Goal: Task Accomplishment & Management: Complete application form

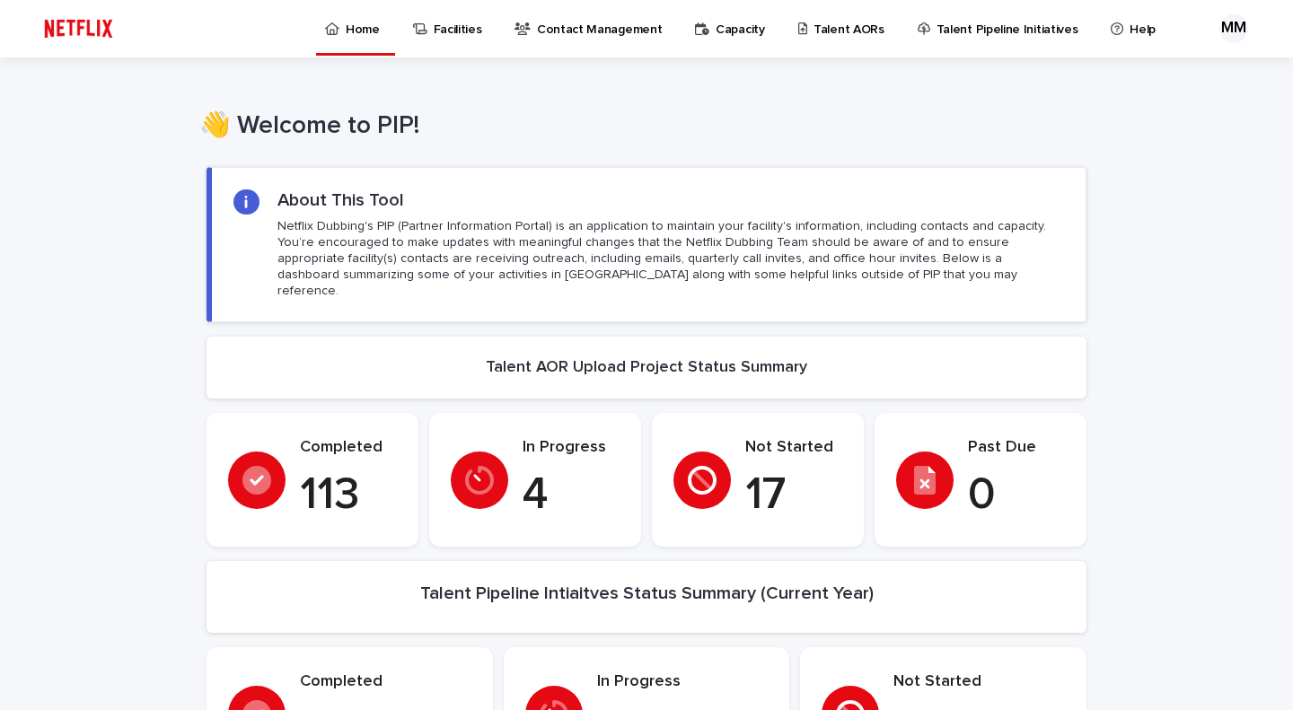
click at [859, 24] on p "Talent AORs" at bounding box center [849, 19] width 71 height 38
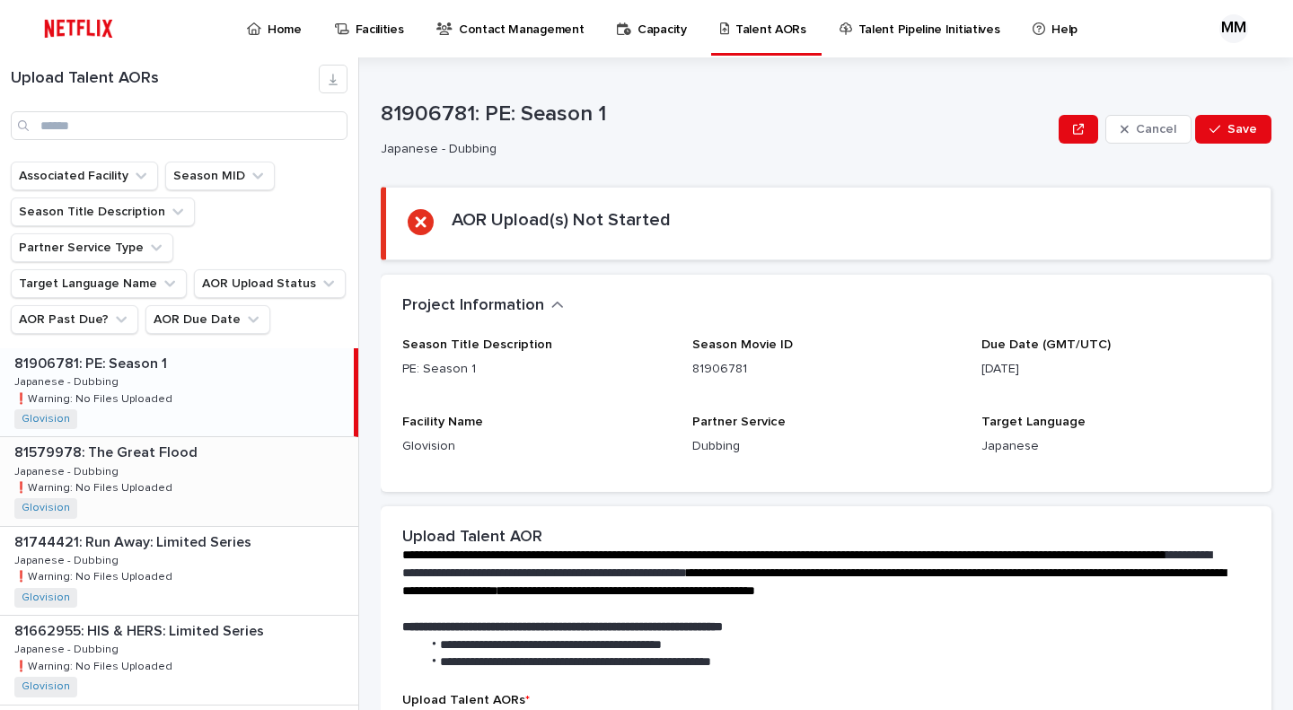
click at [153, 437] on div "81579978: The Great Flood 81579978: The Great Flood Japanese - Dubbing Japanese…" at bounding box center [179, 481] width 358 height 88
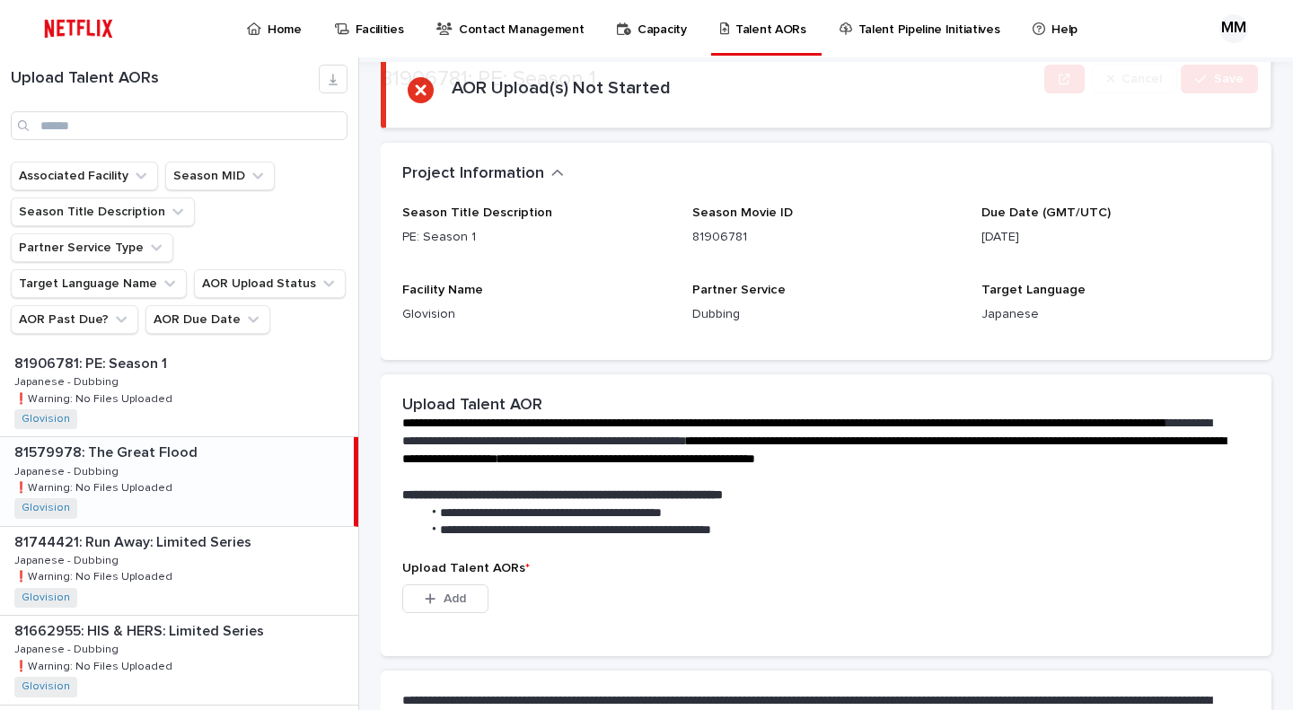
scroll to position [365, 0]
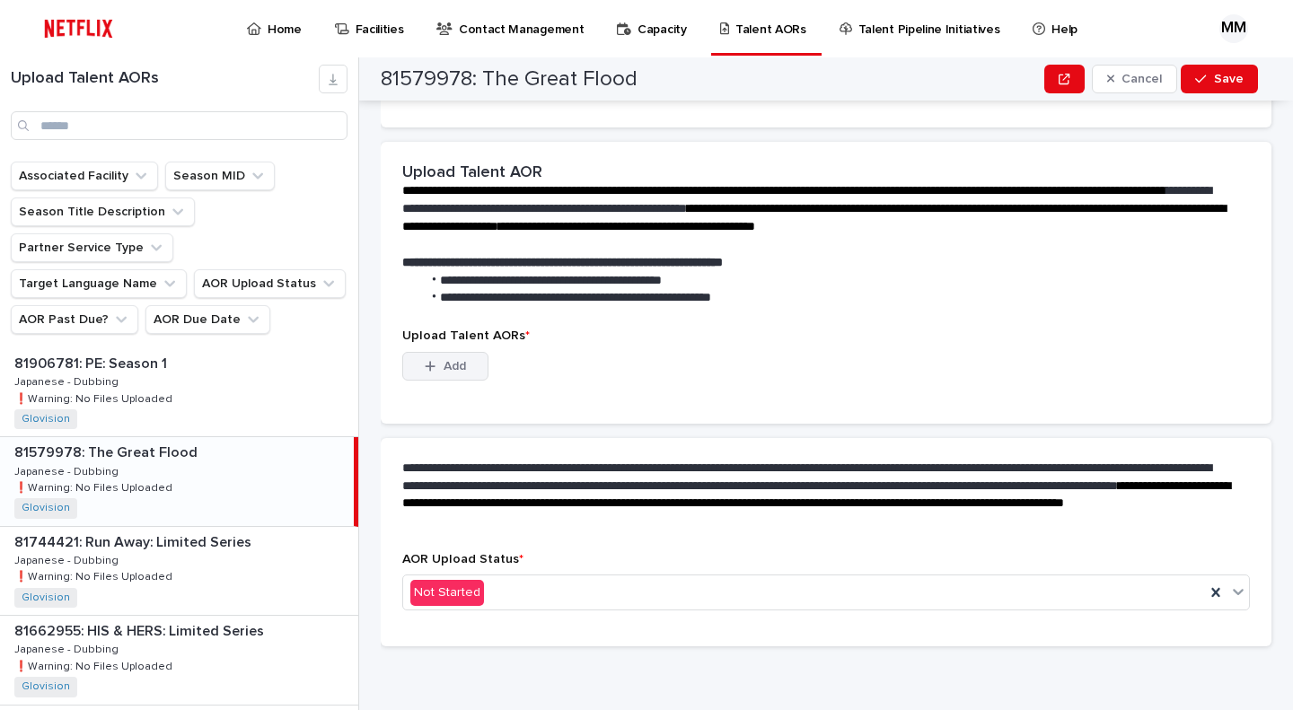
click at [478, 367] on button "Add" at bounding box center [445, 366] width 86 height 29
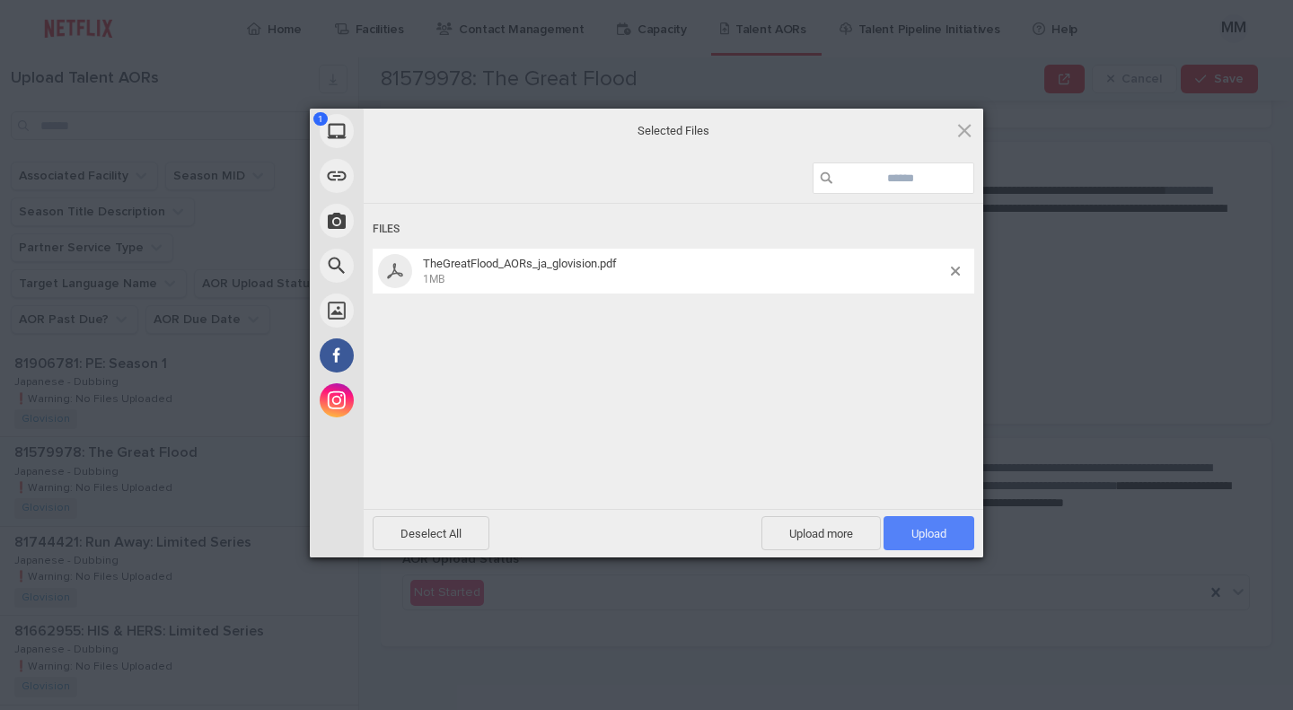
click at [954, 527] on span "Upload 1" at bounding box center [929, 533] width 91 height 34
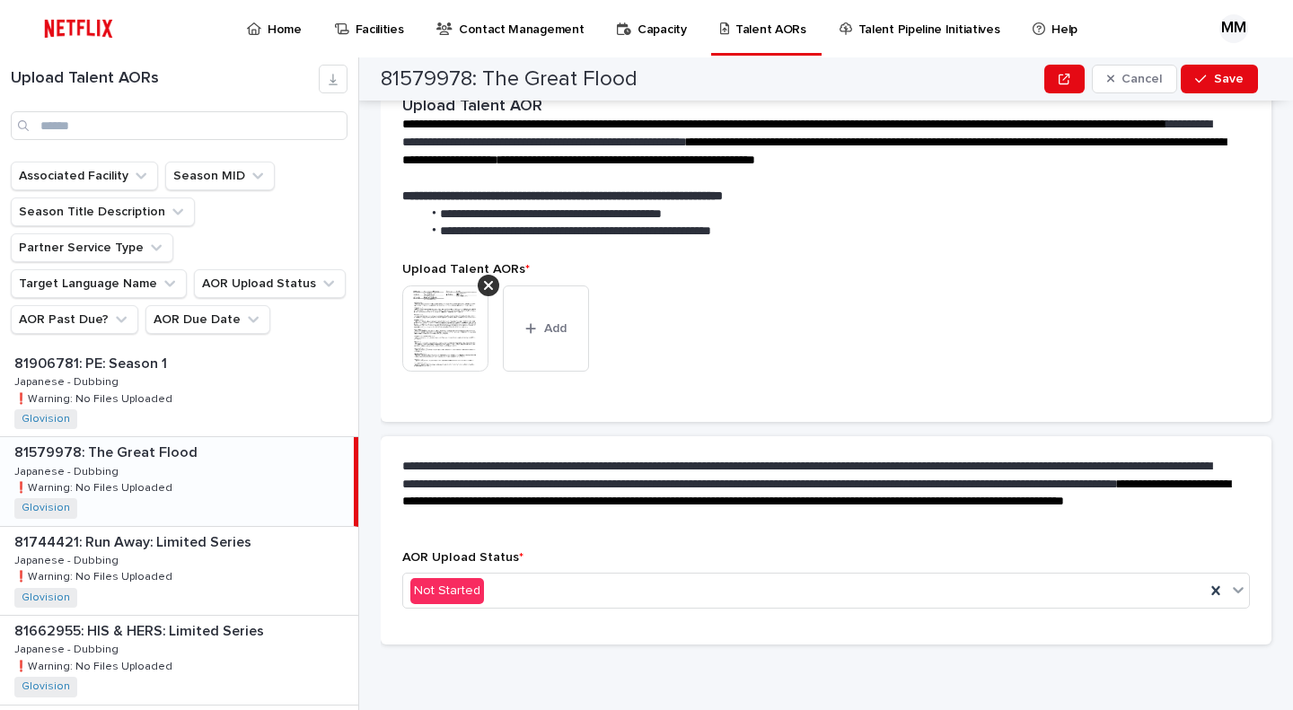
scroll to position [341, 0]
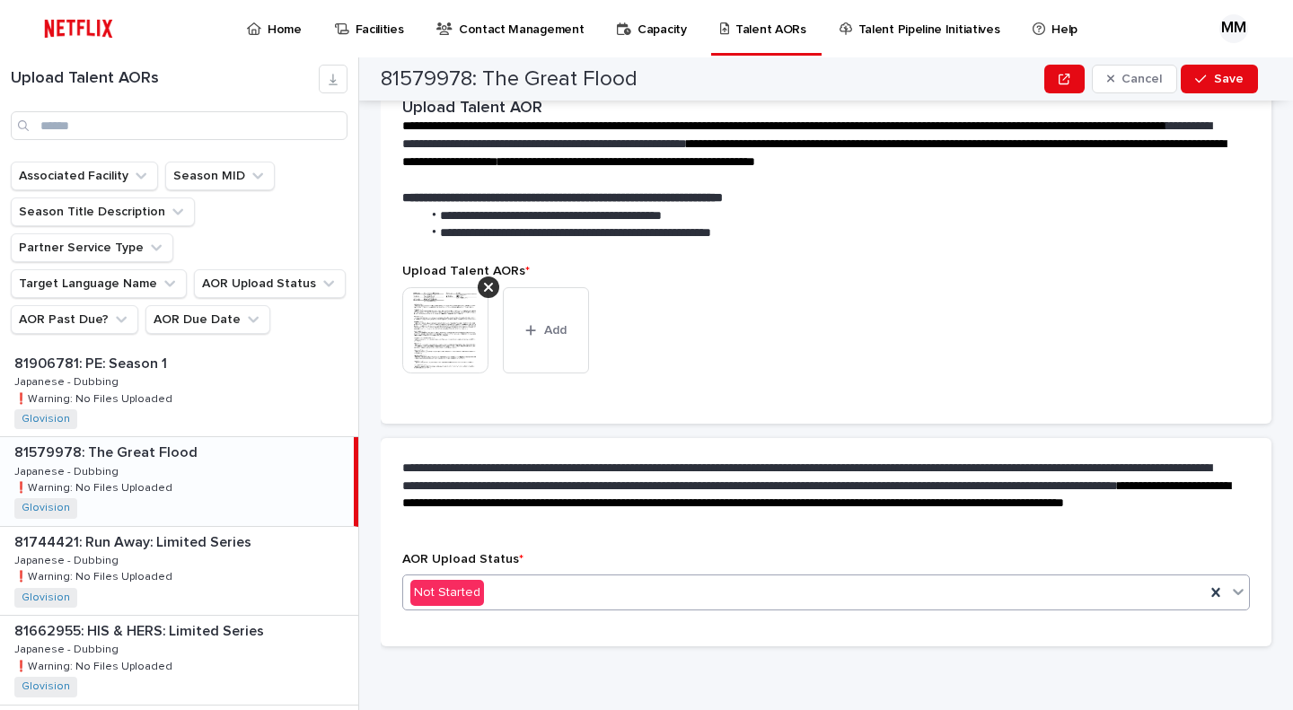
click at [539, 604] on div "Not Started" at bounding box center [804, 593] width 802 height 30
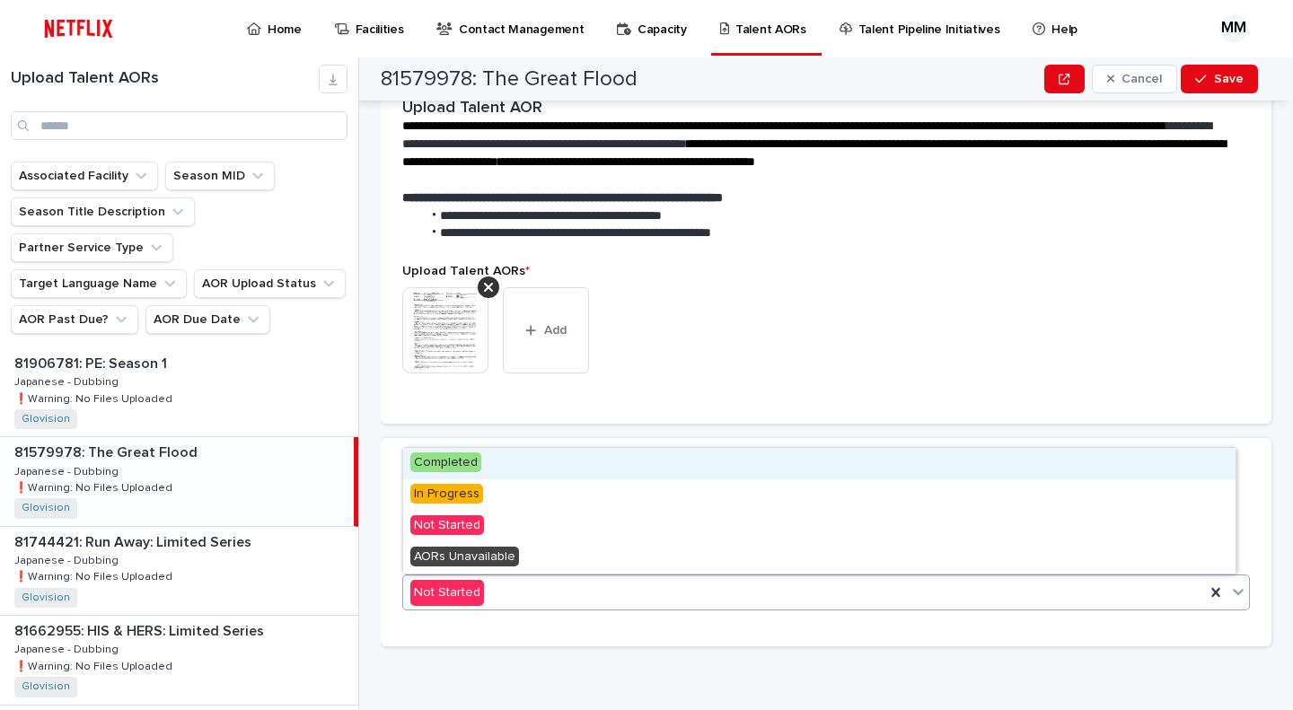
click at [536, 462] on div "Completed" at bounding box center [819, 463] width 832 height 31
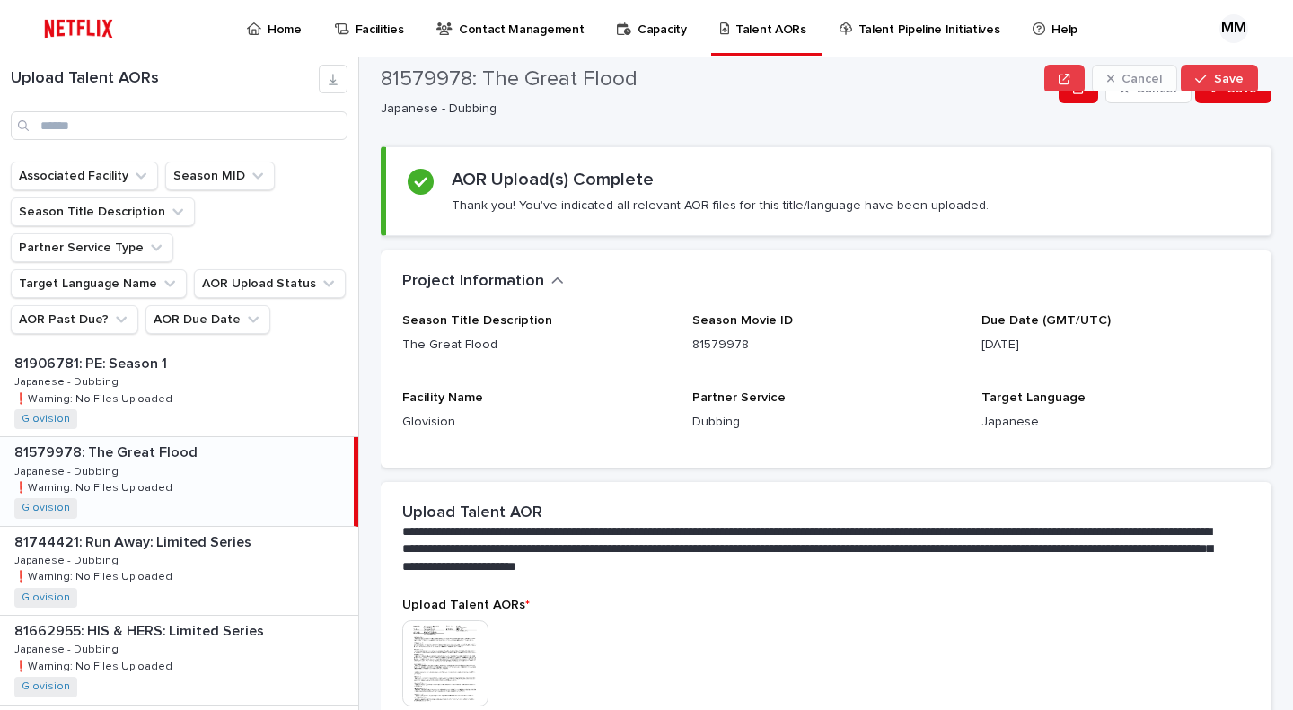
scroll to position [0, 0]
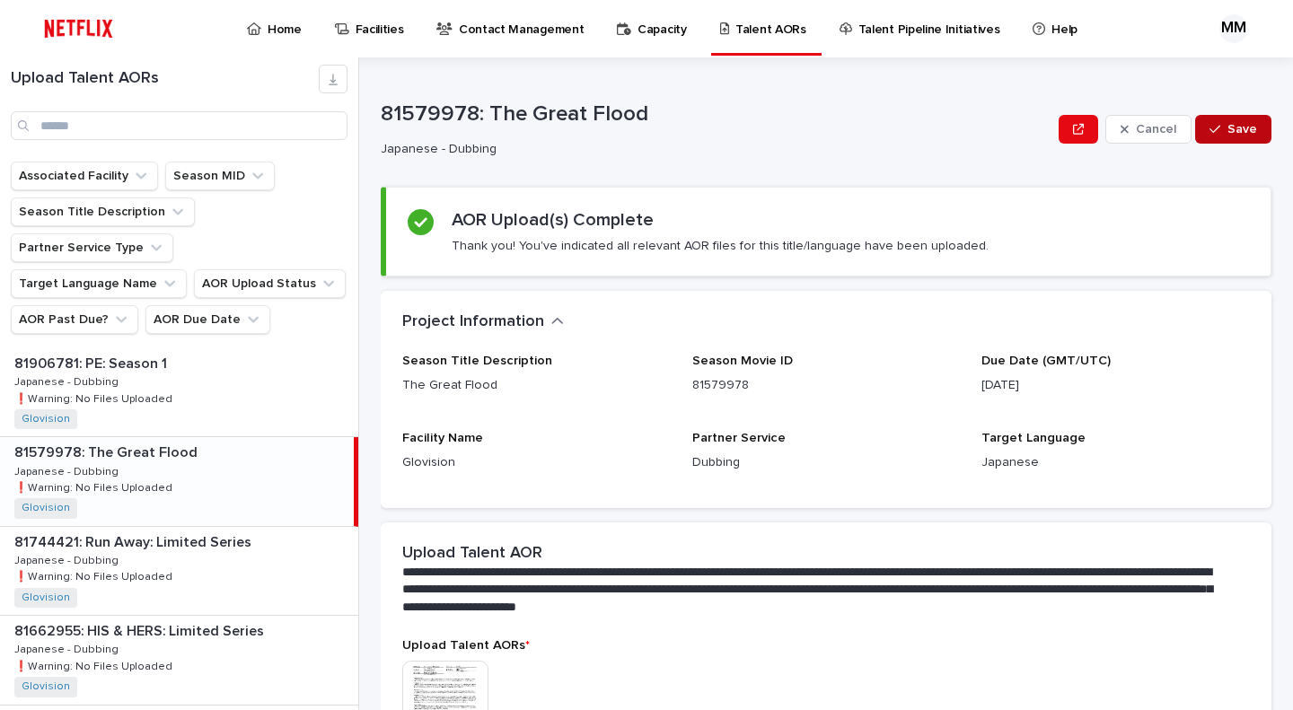
click at [1237, 121] on button "Save" at bounding box center [1233, 129] width 76 height 29
